Goal: Information Seeking & Learning: Learn about a topic

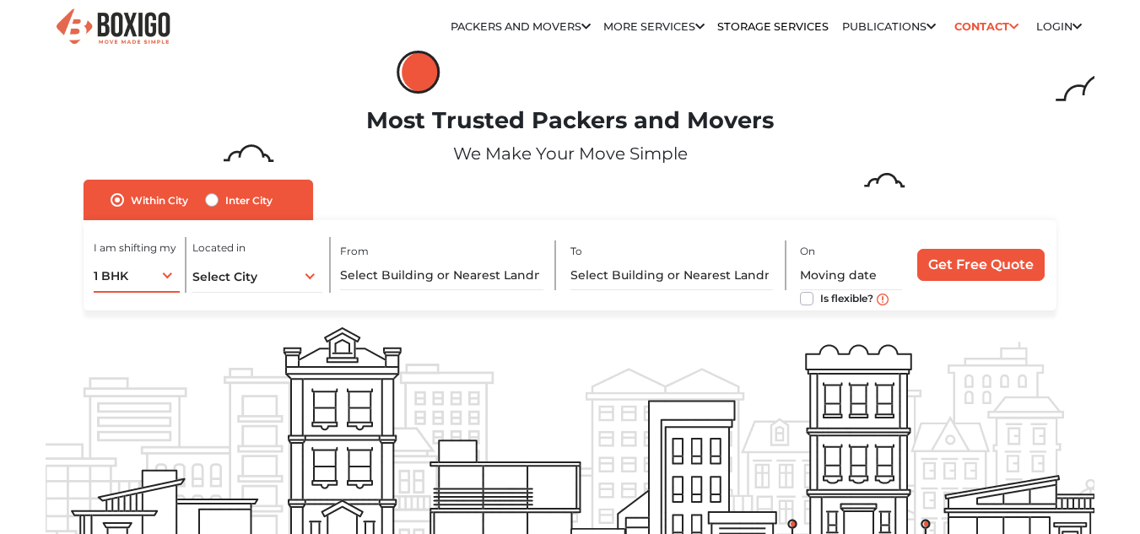
click at [168, 279] on div "1 BHK 1 BHK 2 BHK 3 BHK 3 + BHK FEW ITEMS" at bounding box center [137, 274] width 86 height 35
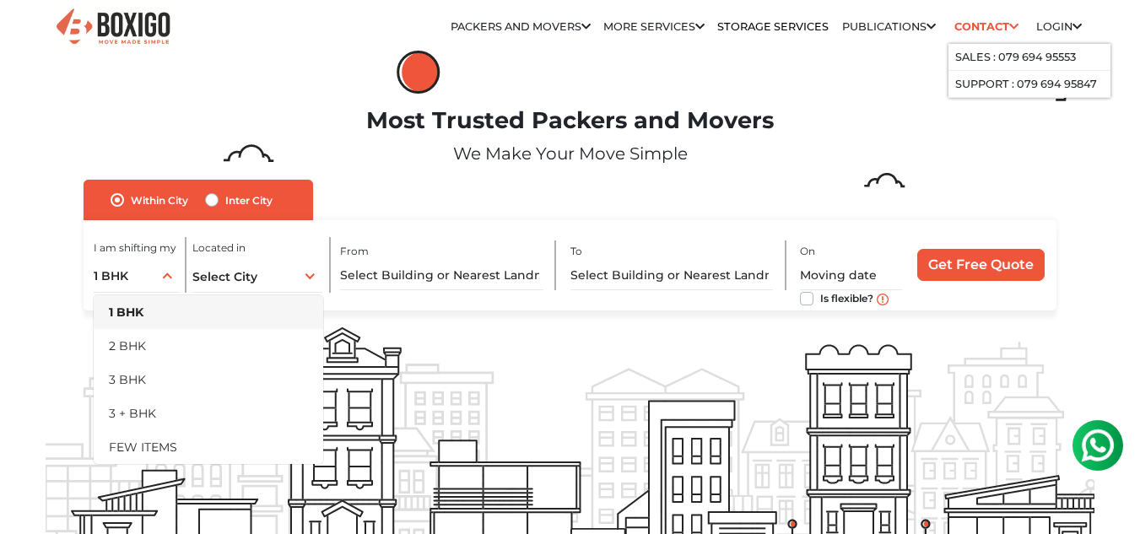
click at [1011, 24] on icon at bounding box center [1013, 27] width 9 height 11
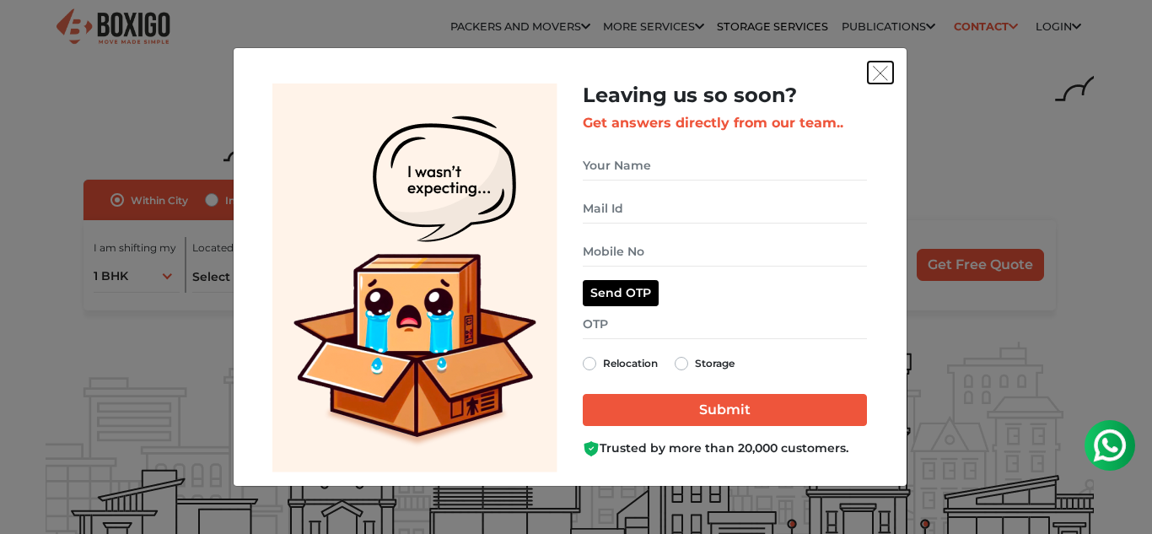
click at [889, 78] on button "get free quote dialog" at bounding box center [880, 73] width 25 height 22
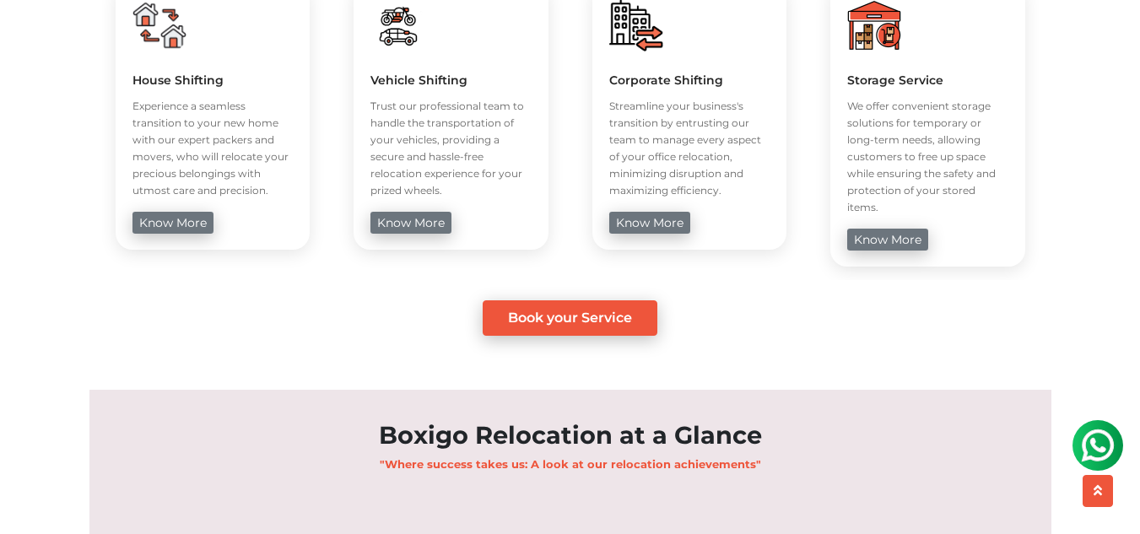
scroll to position [844, 0]
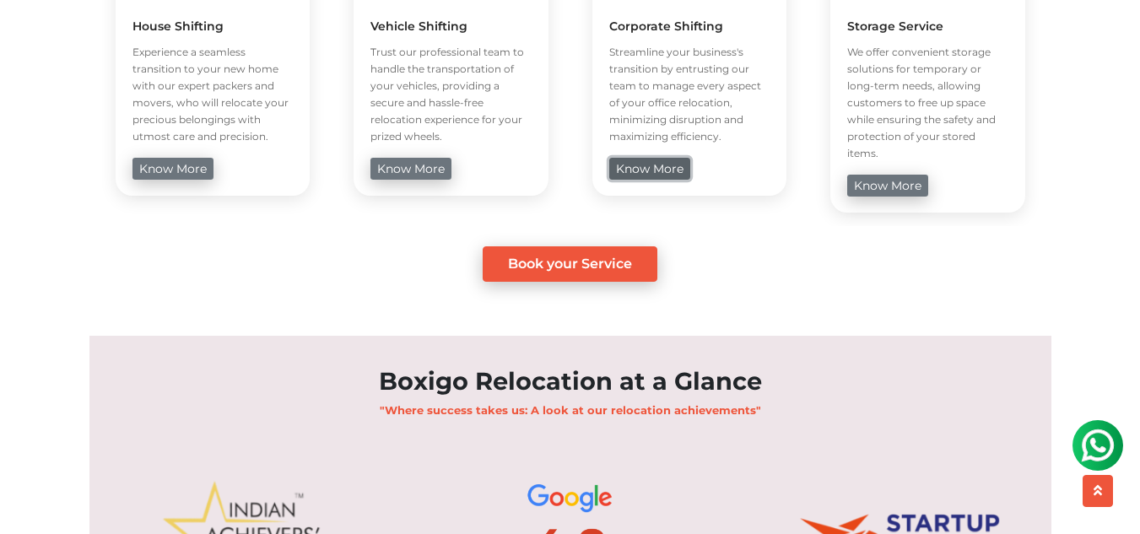
click at [657, 169] on link "know more" at bounding box center [649, 169] width 81 height 22
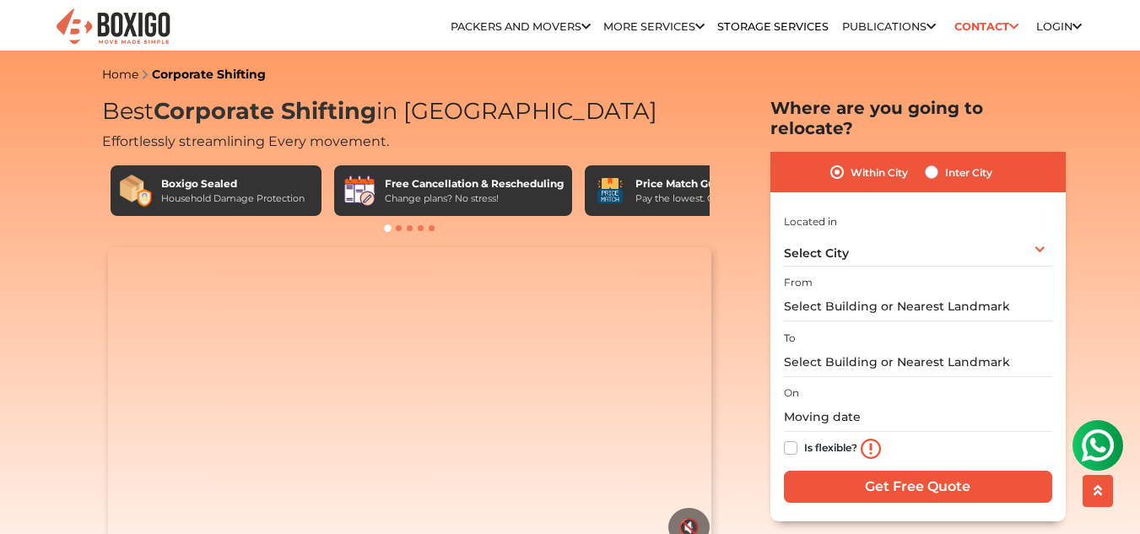
scroll to position [169, 0]
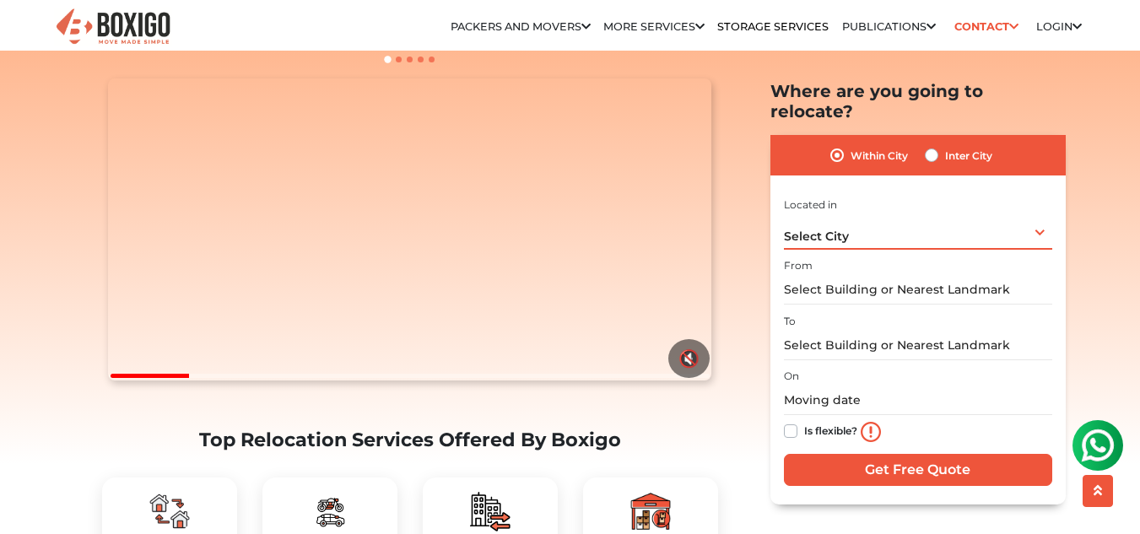
click at [891, 213] on div "Select City Select City Bangalore Bengaluru Bhopal Bhubaneswar Chennai Coimbato…" at bounding box center [918, 230] width 268 height 35
